Goal: Task Accomplishment & Management: Use online tool/utility

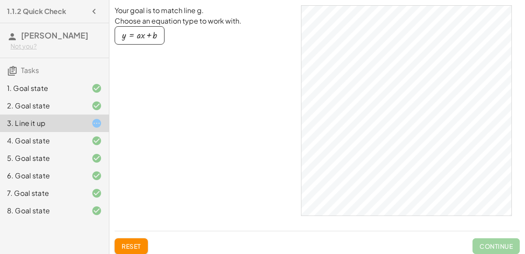
click at [88, 123] on div at bounding box center [89, 123] width 25 height 11
